Goal: Download file/media

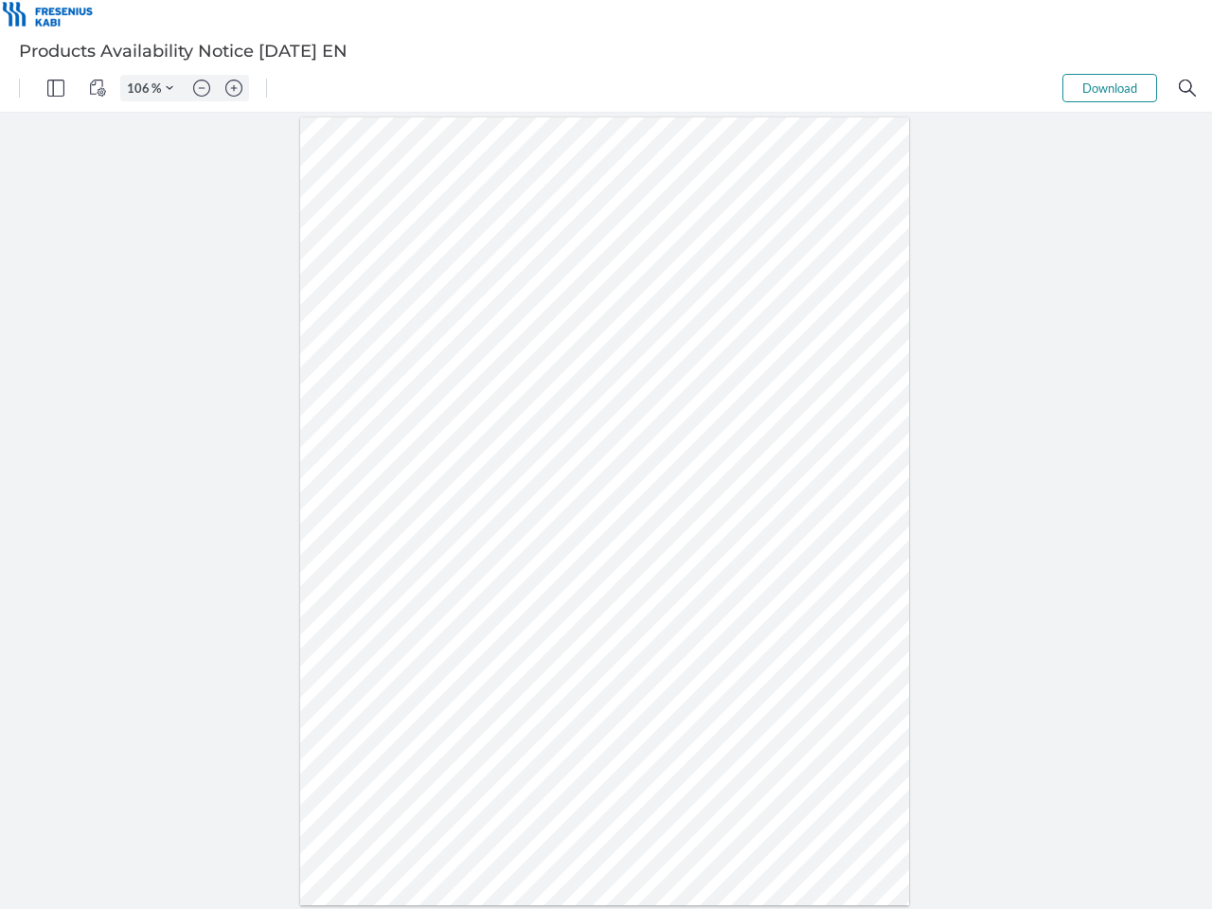
click at [56, 88] on img "Panel" at bounding box center [55, 88] width 17 height 17
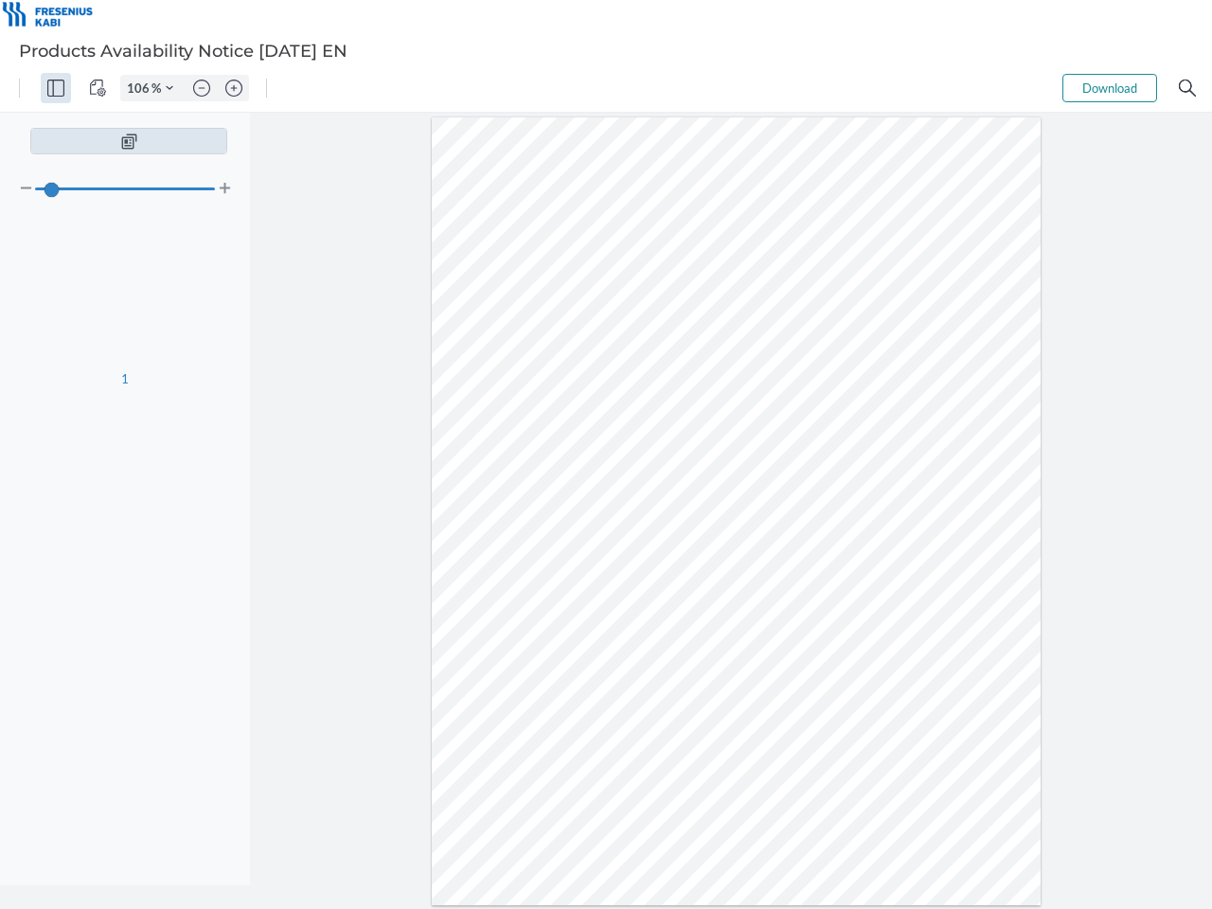
click at [98, 88] on img "View Controls" at bounding box center [97, 88] width 17 height 17
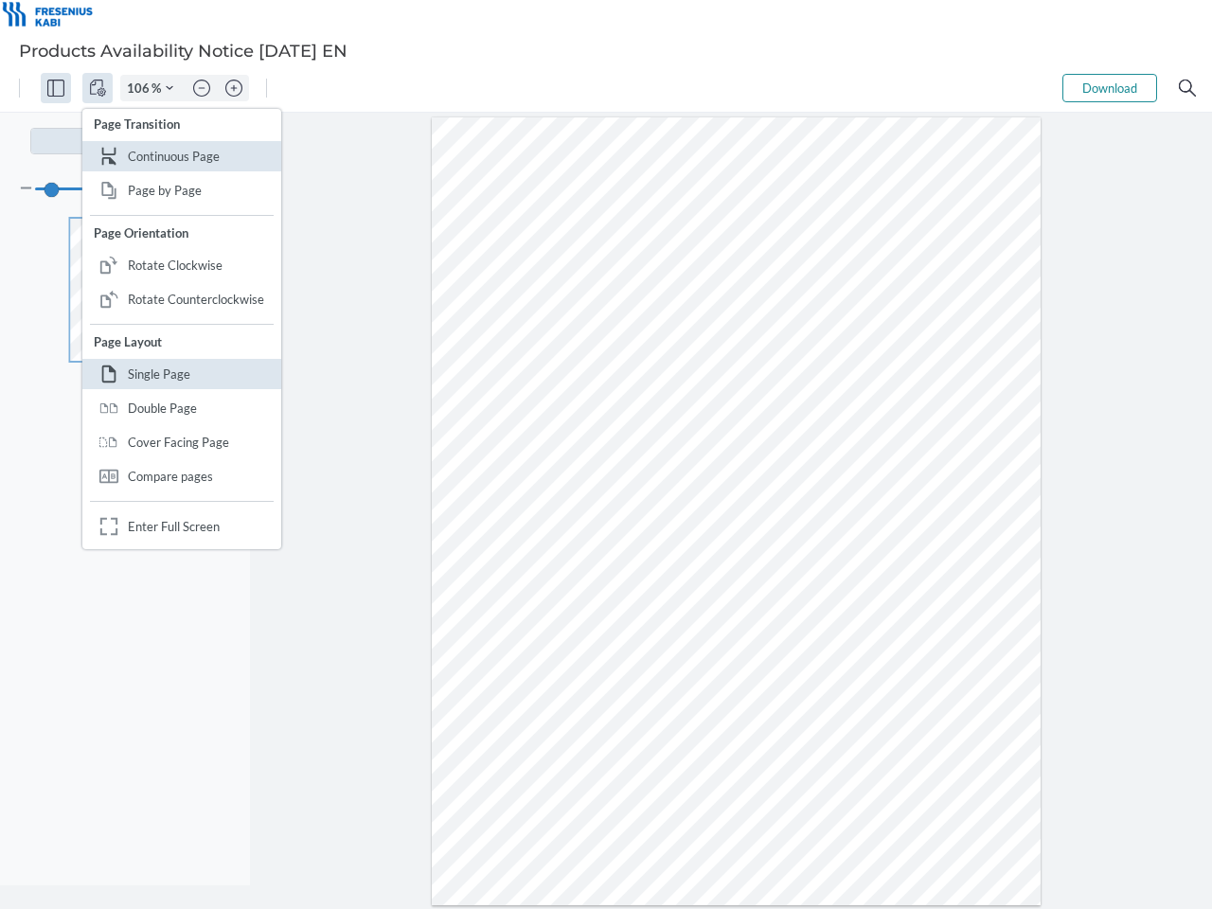
click at [141, 88] on input "106" at bounding box center [136, 88] width 30 height 17
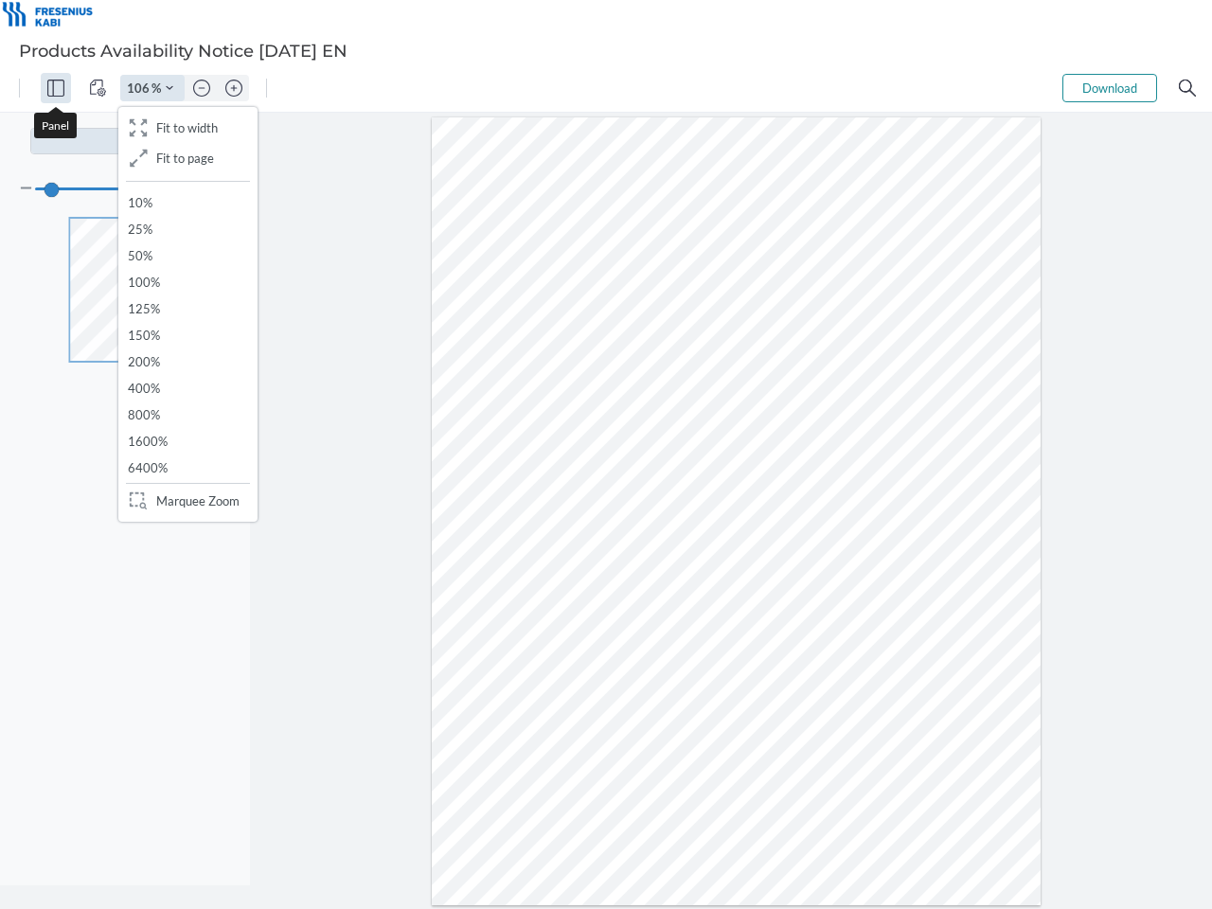
click at [170, 88] on img "Zoom Controls" at bounding box center [170, 88] width 8 height 8
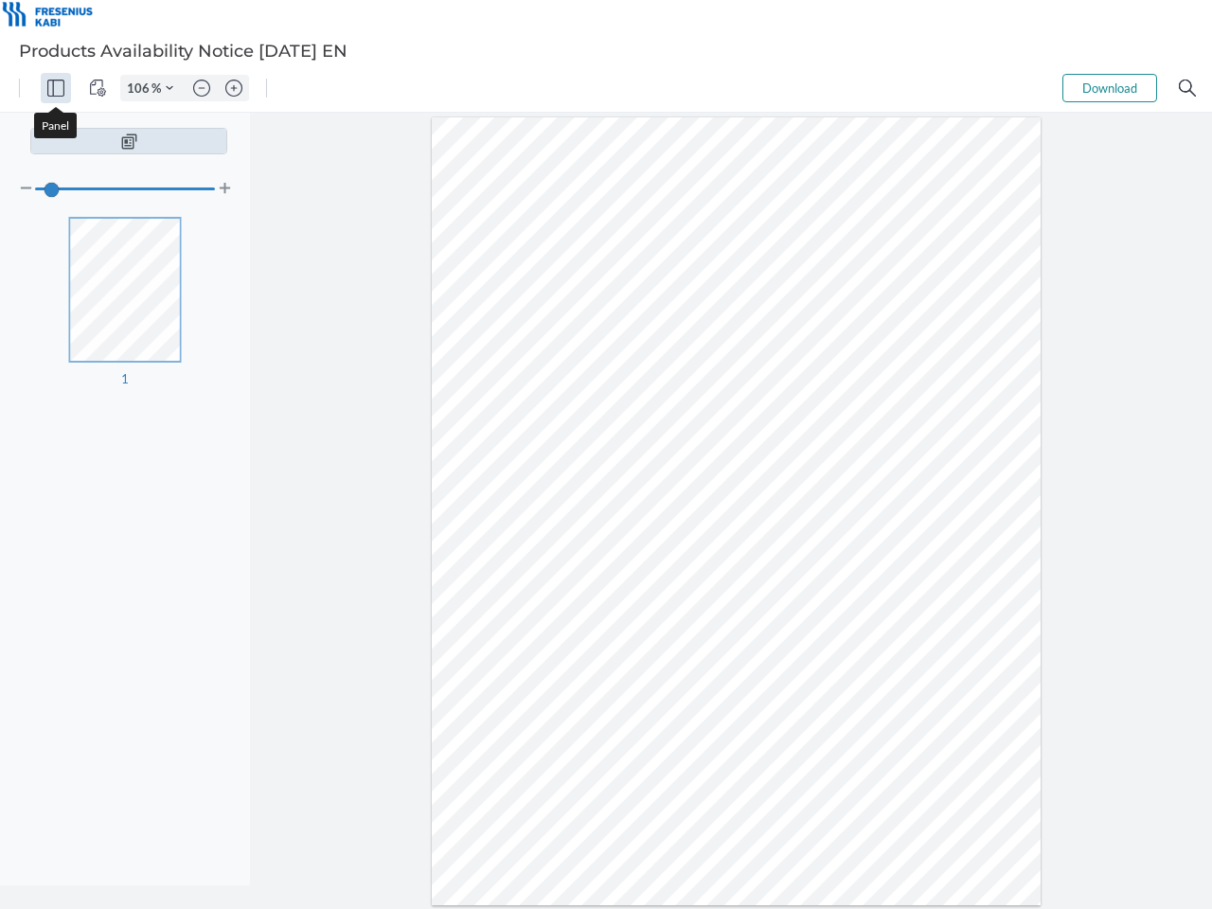
click at [202, 88] on img "Zoom out" at bounding box center [201, 88] width 17 height 17
click at [234, 88] on img "Zoom in" at bounding box center [233, 88] width 17 height 17
type input "106"
click at [1110, 88] on button "Download" at bounding box center [1110, 88] width 95 height 28
click at [1188, 88] on img "Search" at bounding box center [1187, 88] width 17 height 17
